Goal: Navigation & Orientation: Find specific page/section

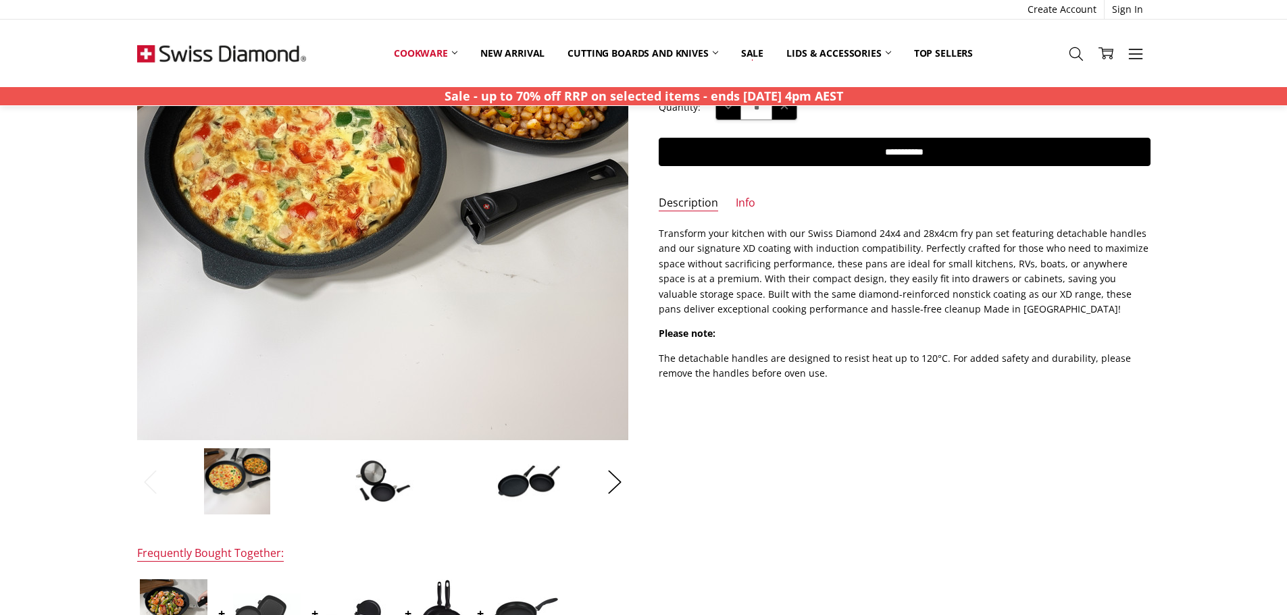
scroll to position [473, 0]
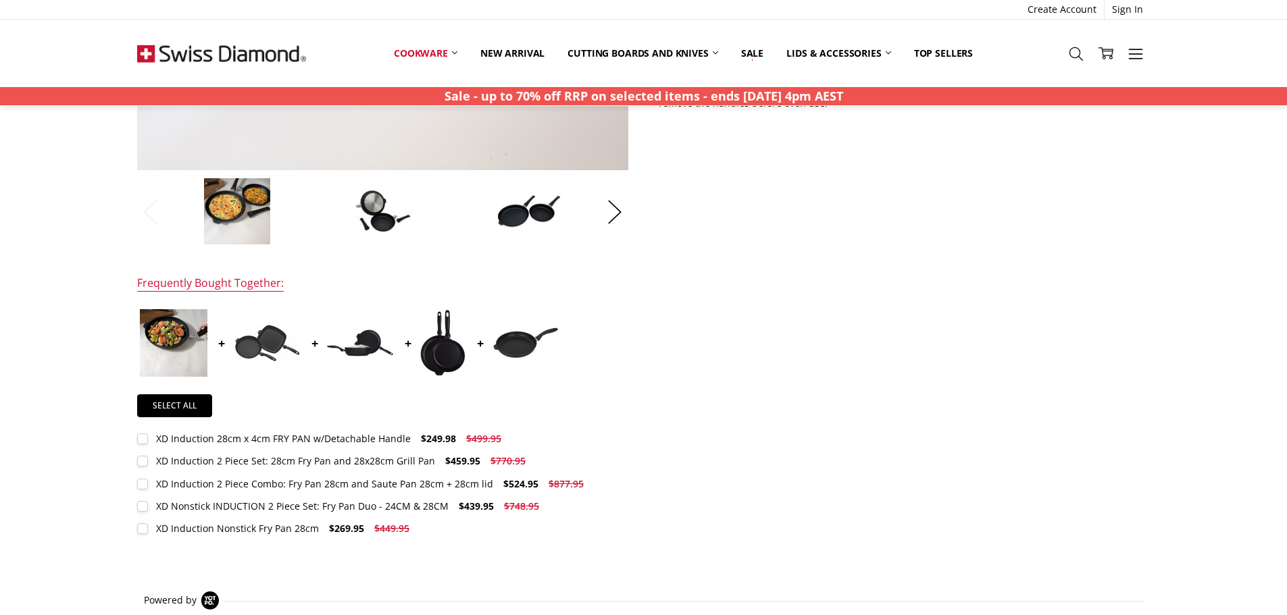
click at [441, 348] on img at bounding box center [442, 343] width 47 height 68
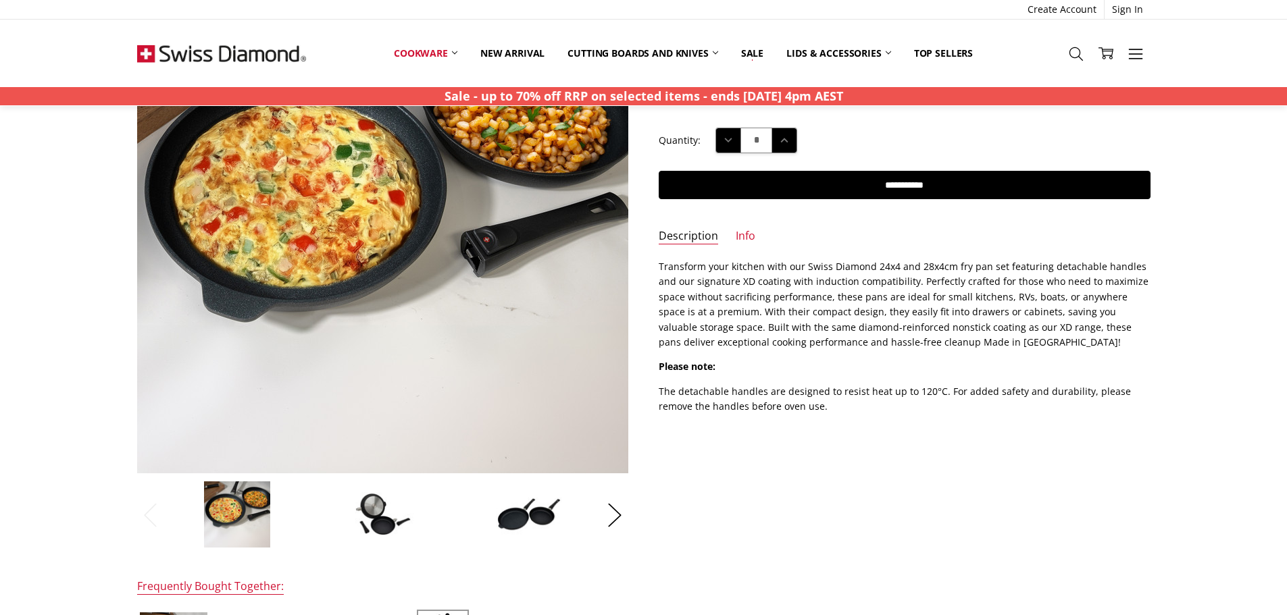
scroll to position [135, 0]
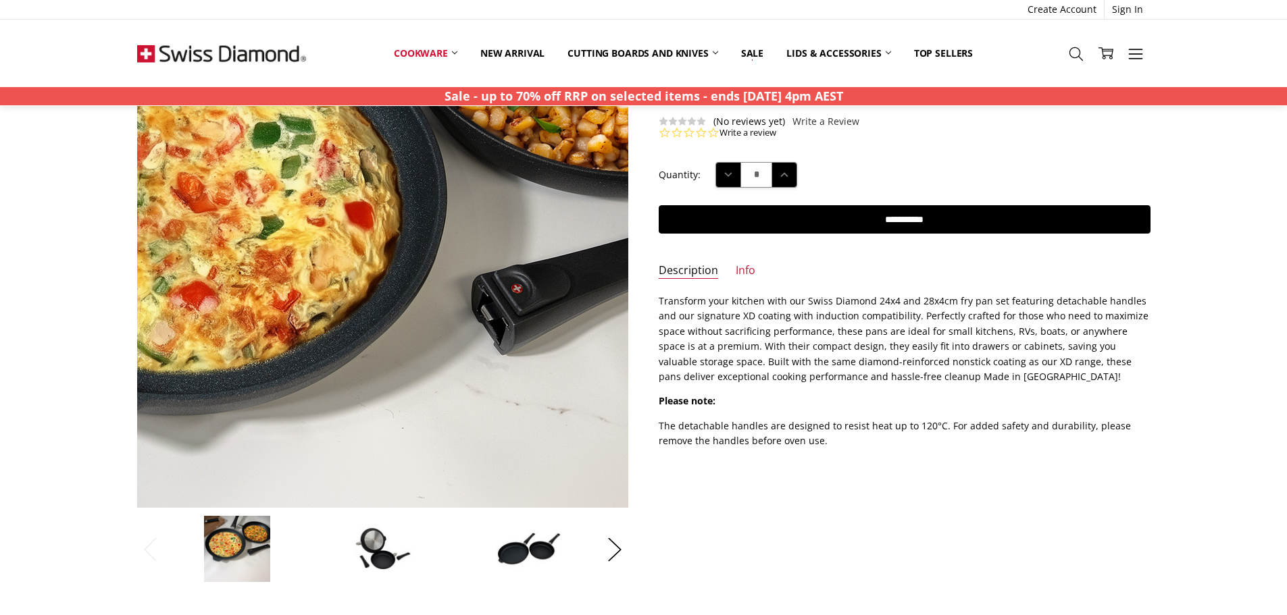
click at [446, 254] on img at bounding box center [335, 267] width 865 height 865
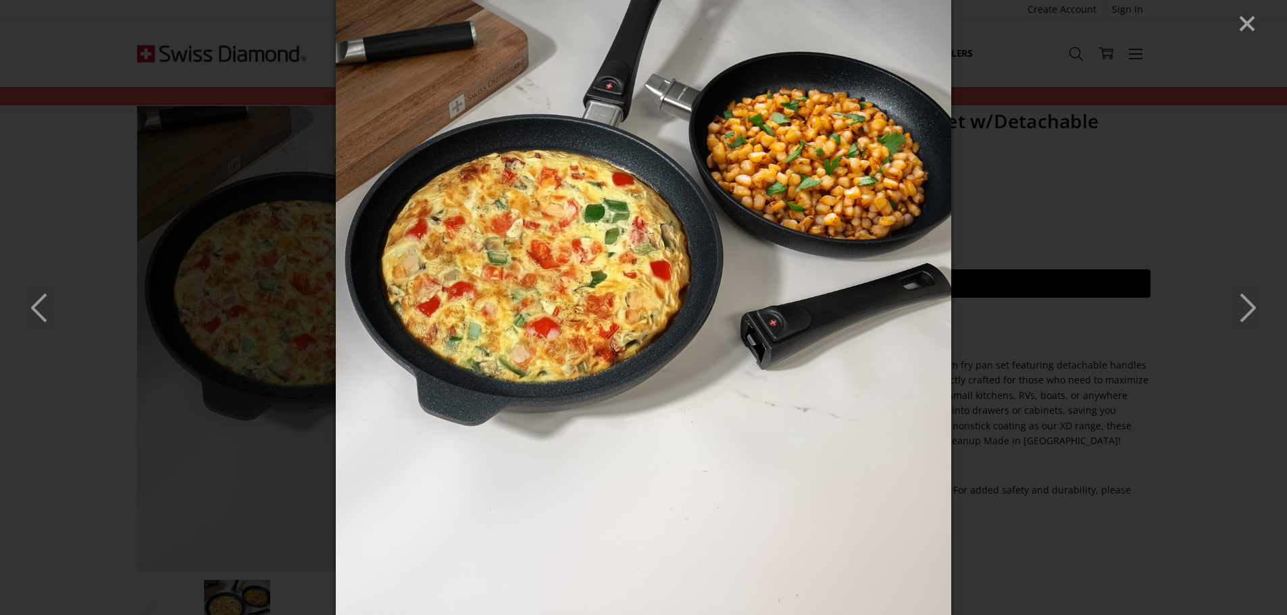
scroll to position [0, 0]
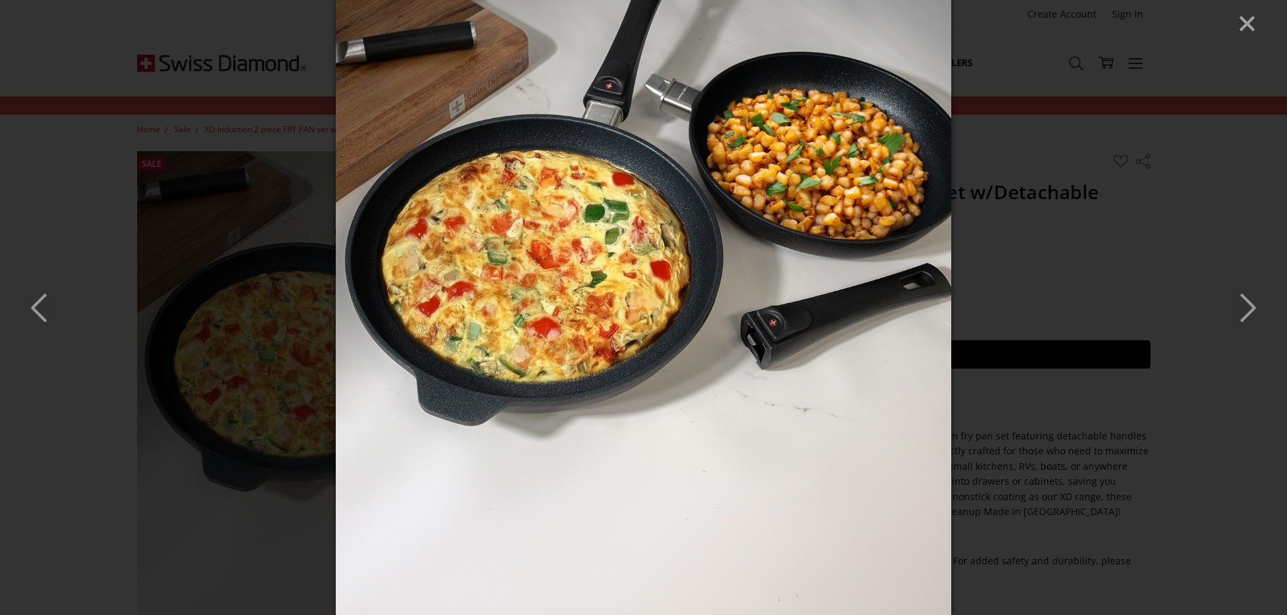
click at [1252, 311] on polyline "Next" at bounding box center [1248, 308] width 14 height 27
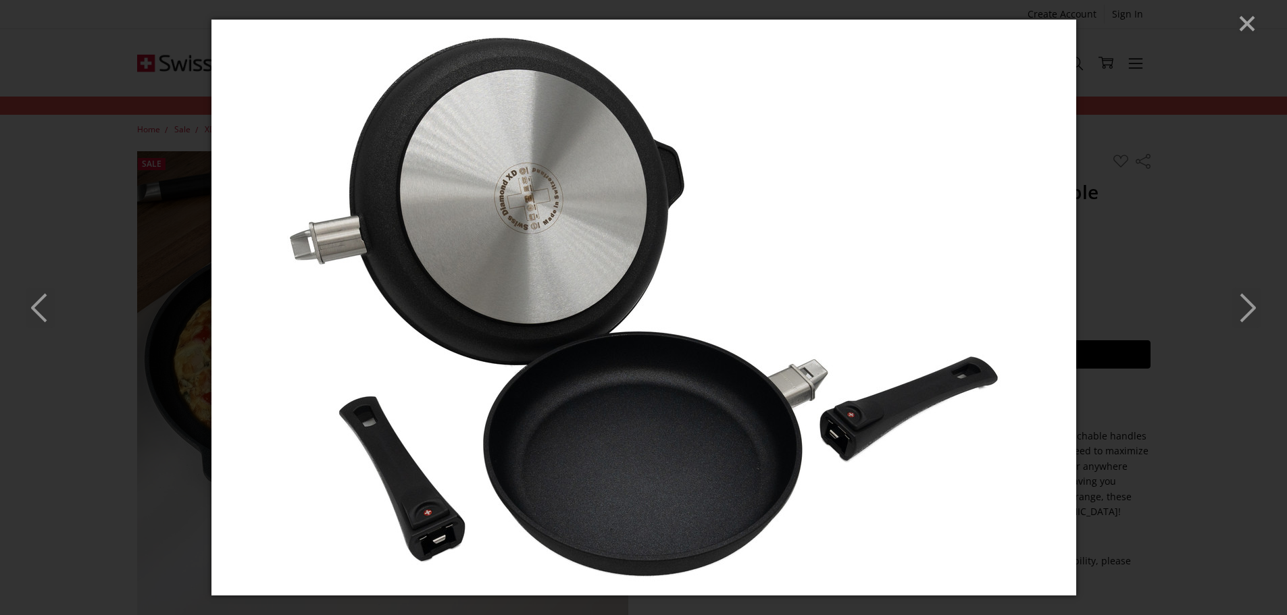
click at [1253, 25] on icon "Close" at bounding box center [1247, 24] width 20 height 20
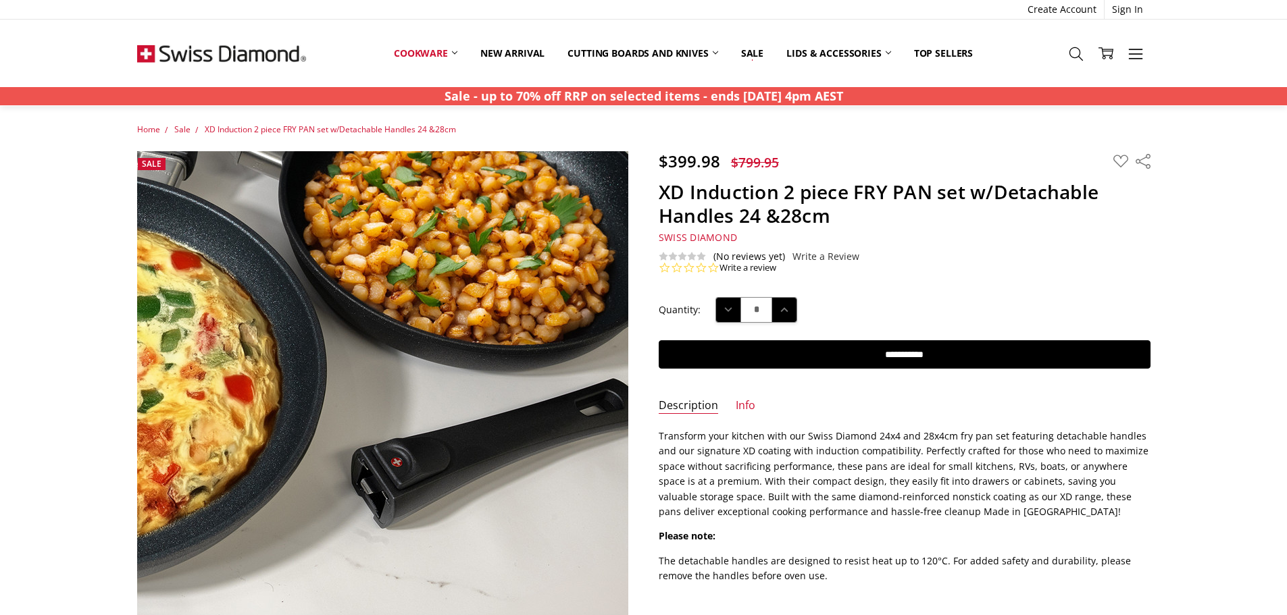
scroll to position [28, 0]
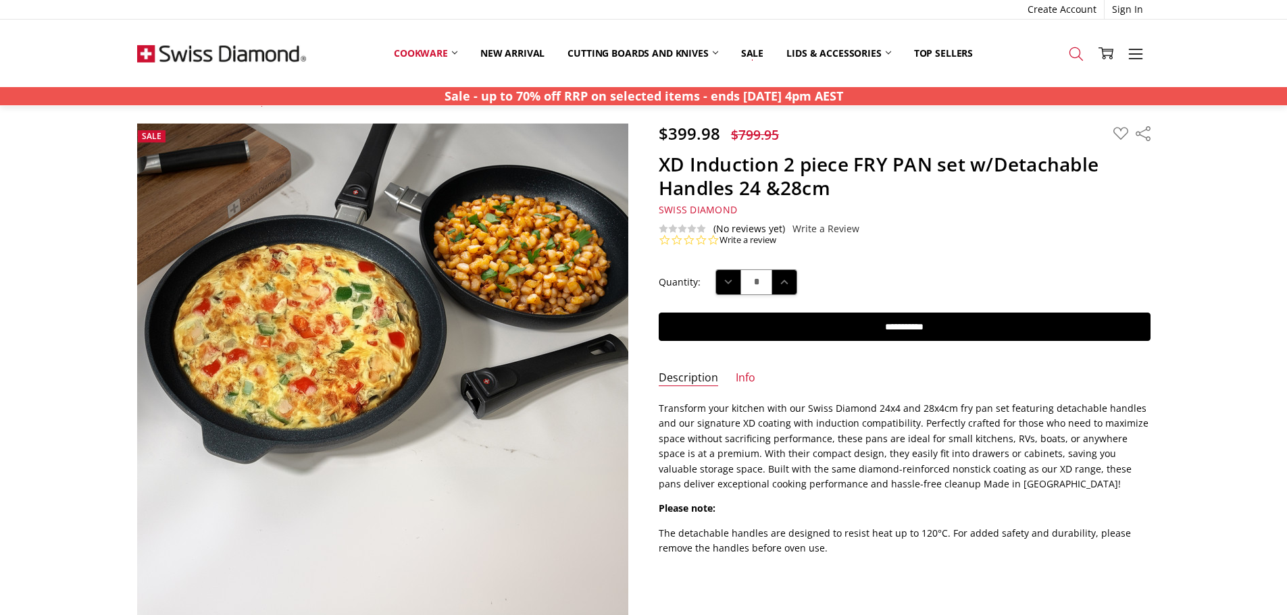
click at [1068, 45] on link "Search" at bounding box center [1076, 53] width 30 height 34
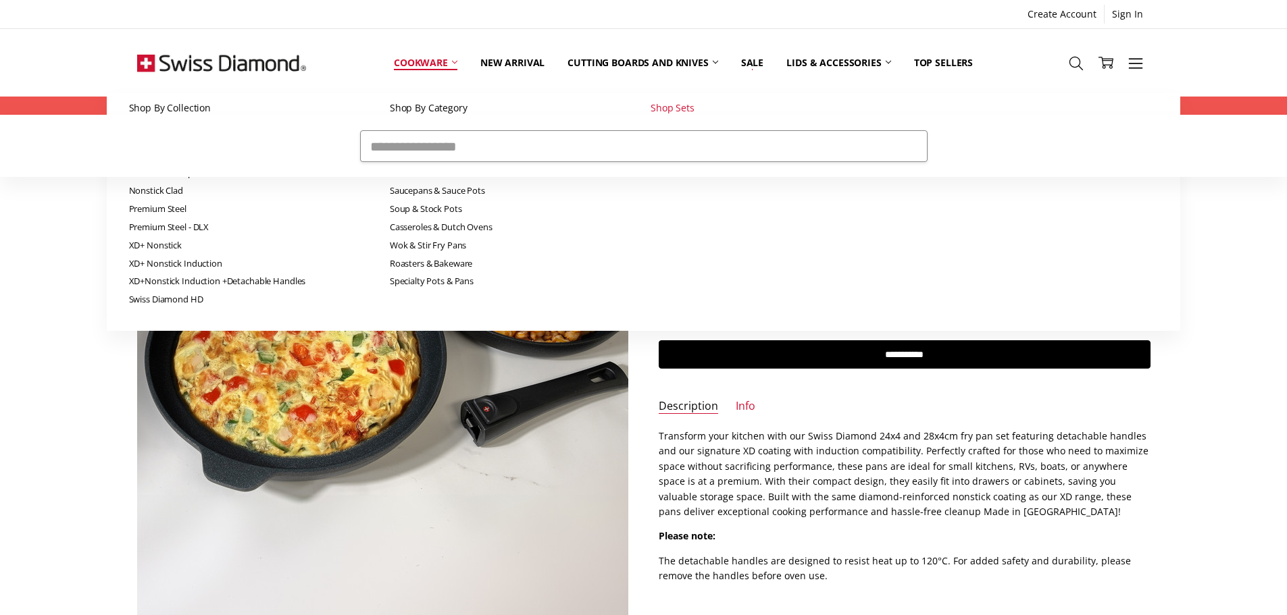
click at [451, 60] on link "Cookware" at bounding box center [425, 62] width 86 height 60
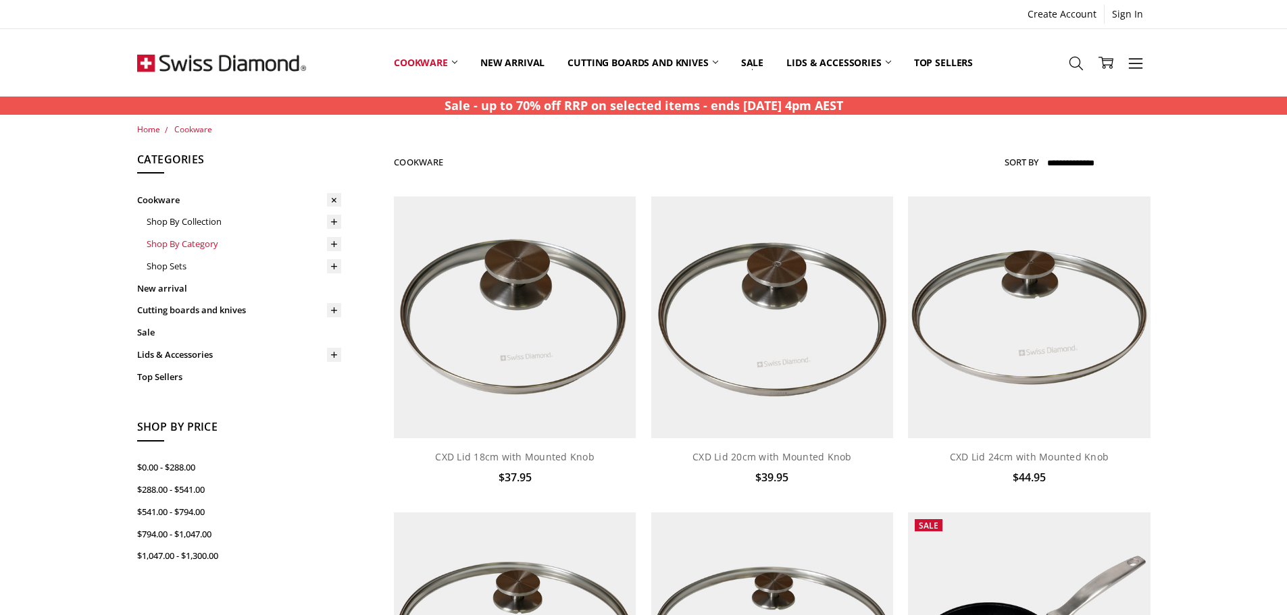
click at [210, 240] on link "Shop By Category" at bounding box center [244, 244] width 195 height 22
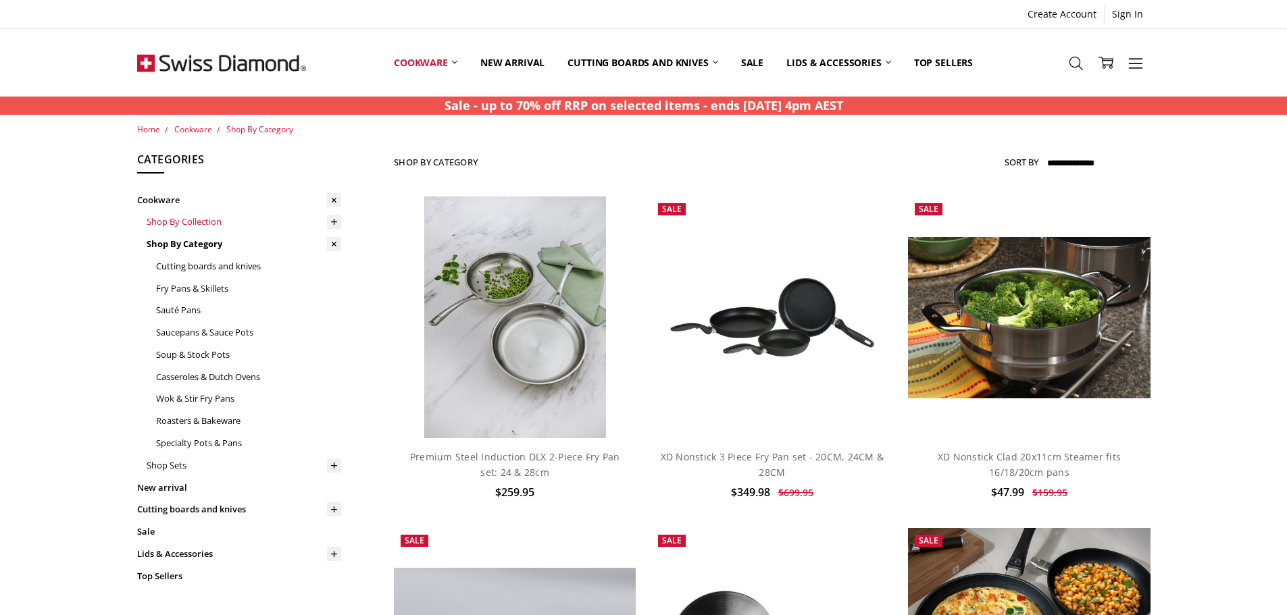
click at [243, 226] on link "Shop By Collection" at bounding box center [244, 222] width 195 height 22
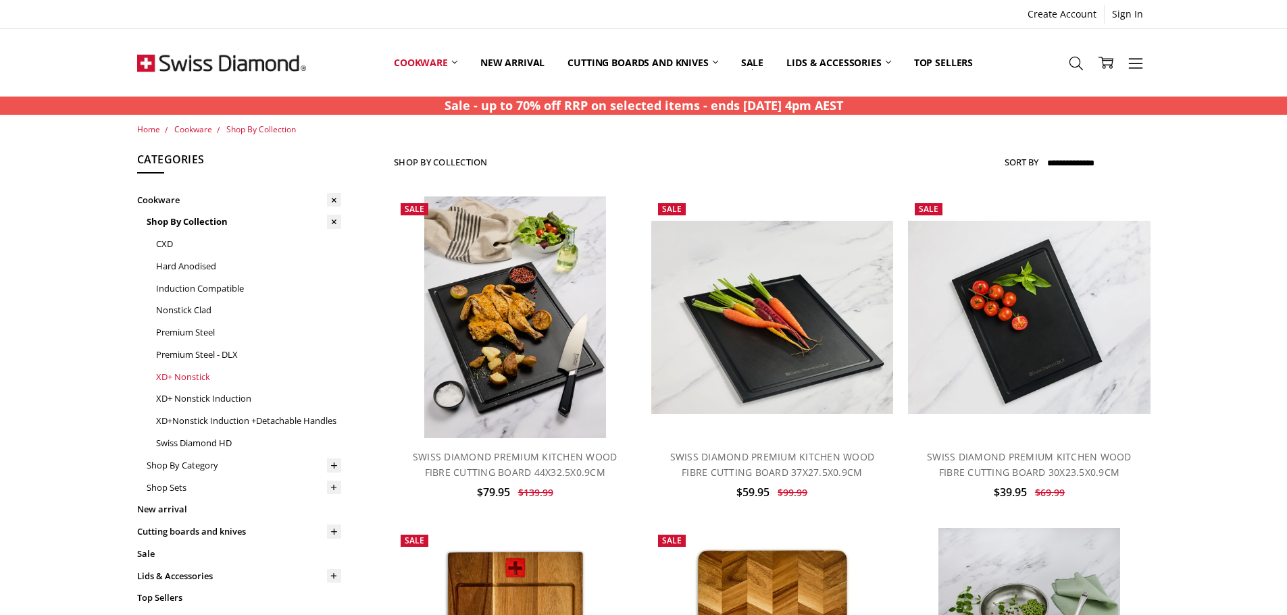
click at [185, 378] on link "XD+ Nonstick" at bounding box center [248, 377] width 185 height 22
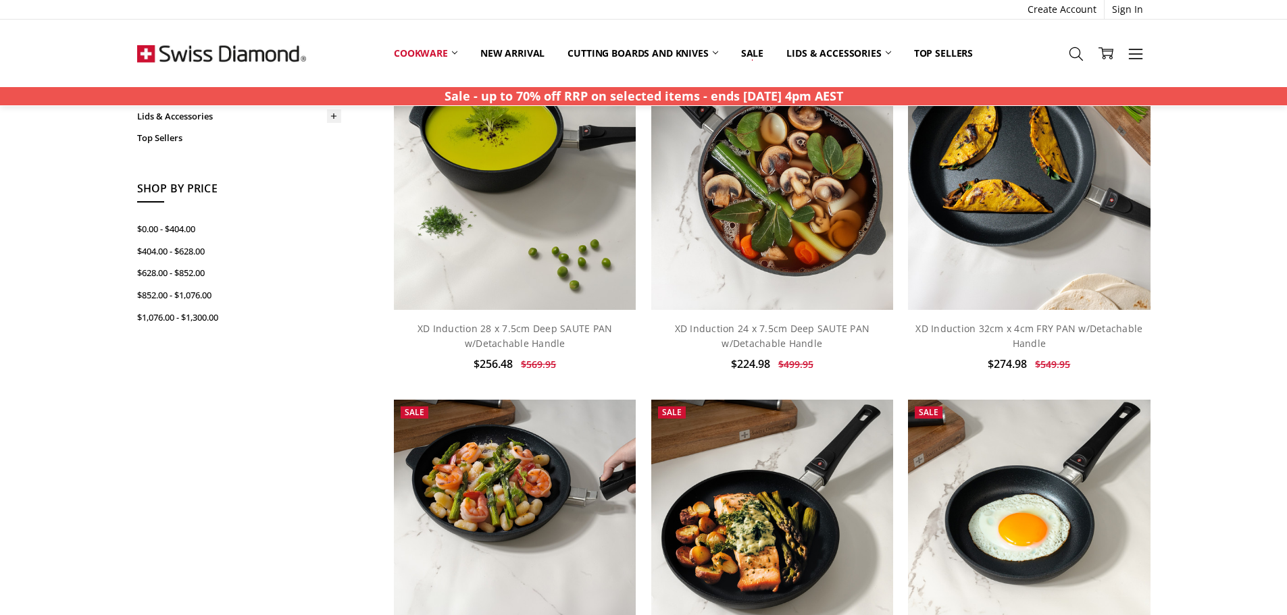
scroll to position [743, 0]
